Goal: Find specific page/section: Find specific page/section

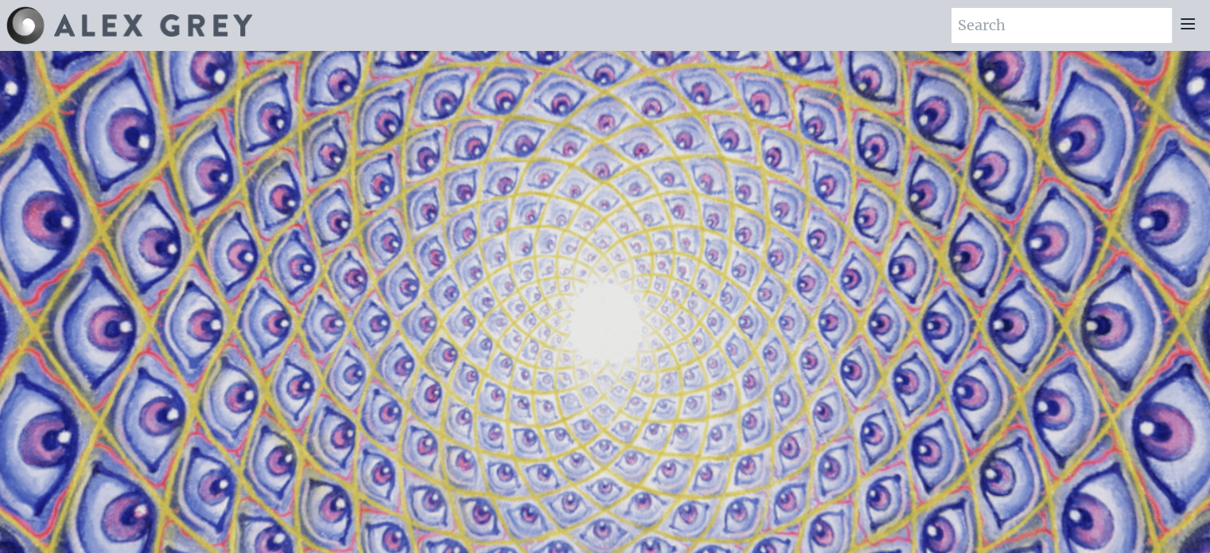
click at [1192, 25] on icon at bounding box center [1187, 23] width 19 height 19
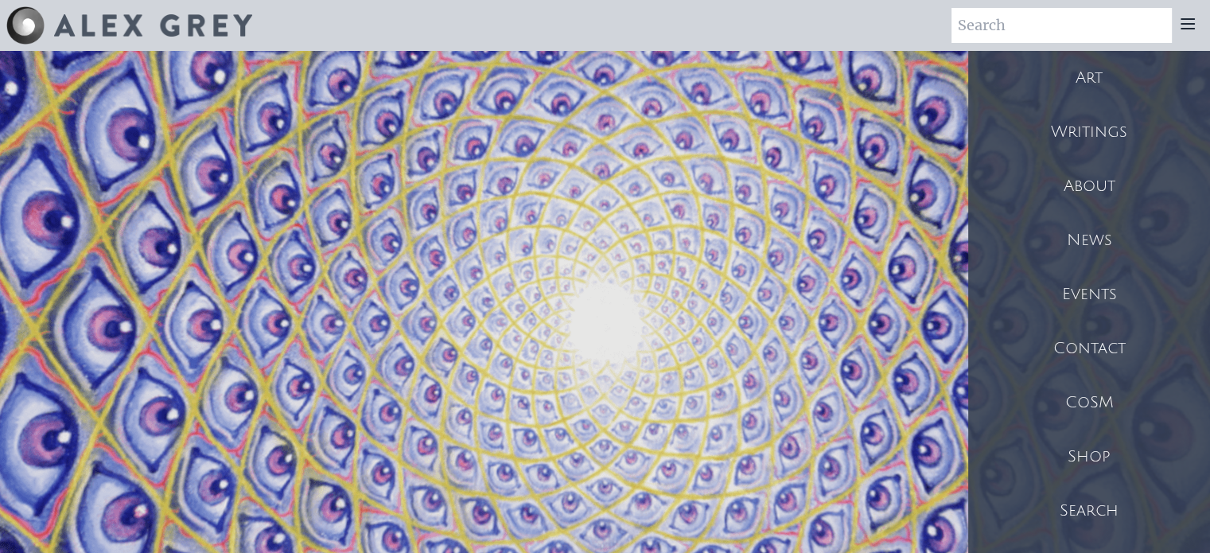
click at [1106, 133] on div "Writings" at bounding box center [1089, 132] width 242 height 54
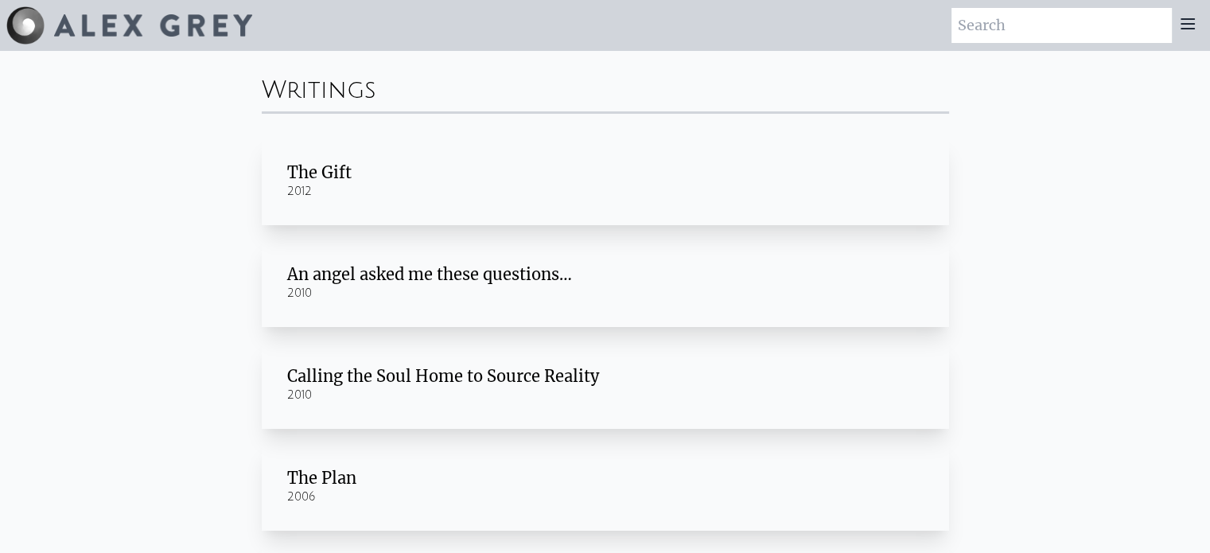
click at [1183, 29] on icon at bounding box center [1187, 23] width 19 height 19
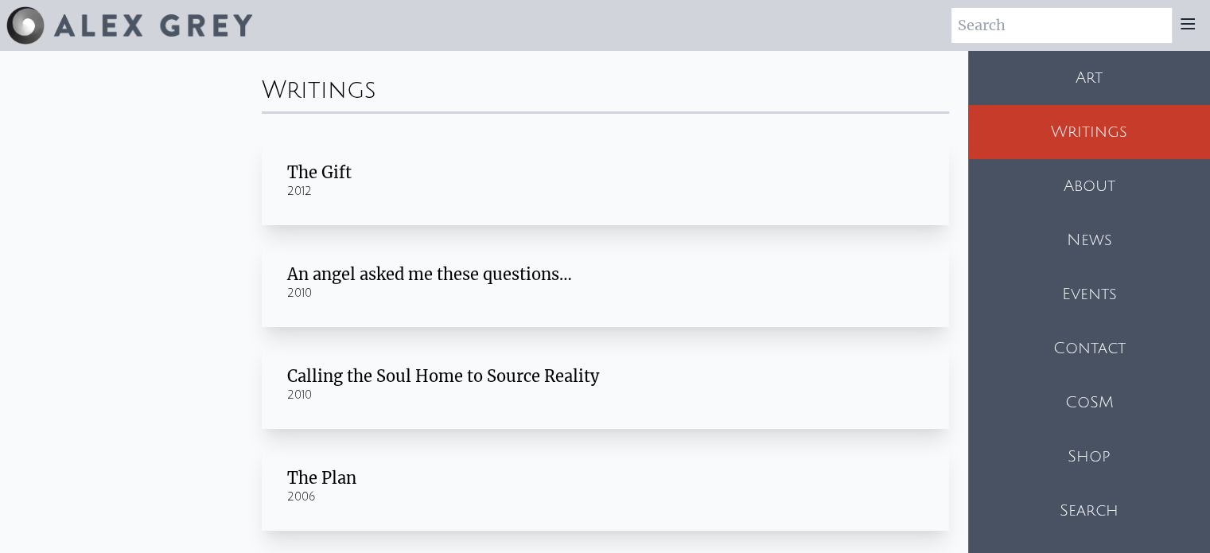
click at [1104, 464] on div "Shop" at bounding box center [1089, 457] width 242 height 54
